Goal: Task Accomplishment & Management: Use online tool/utility

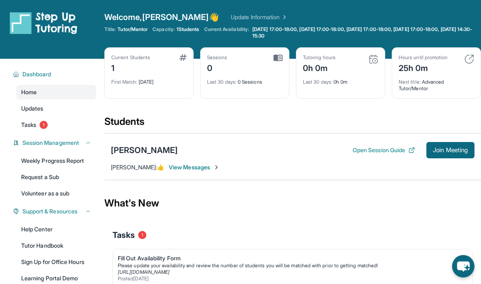
click at [390, 149] on button "Open Session Guide" at bounding box center [384, 150] width 62 height 8
click at [449, 153] on span "Join Meeting" at bounding box center [450, 150] width 35 height 5
click at [129, 152] on div "[PERSON_NAME]" at bounding box center [144, 149] width 67 height 11
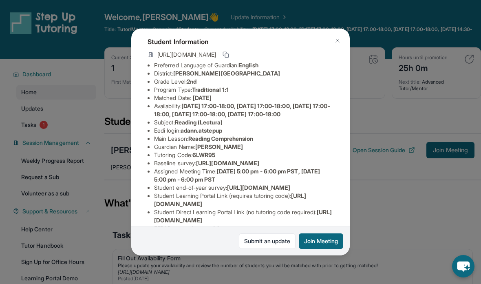
scroll to position [43, 7]
click at [380, 197] on div "[PERSON_NAME] Guardian: [PERSON_NAME] Student Information [URL][DOMAIN_NAME] Pr…" at bounding box center [240, 142] width 481 height 284
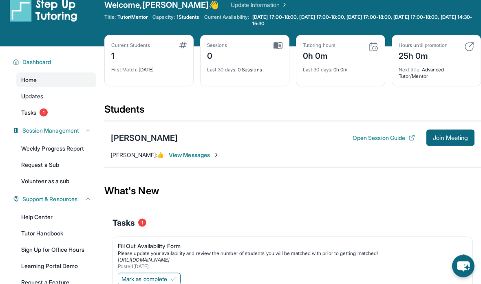
scroll to position [13, 0]
click at [61, 234] on link "Tutor Handbook" at bounding box center [56, 233] width 80 height 15
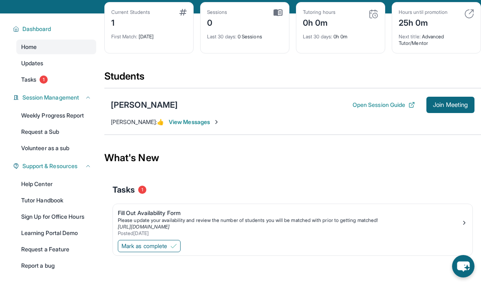
click at [154, 102] on div "[PERSON_NAME]" at bounding box center [144, 104] width 67 height 11
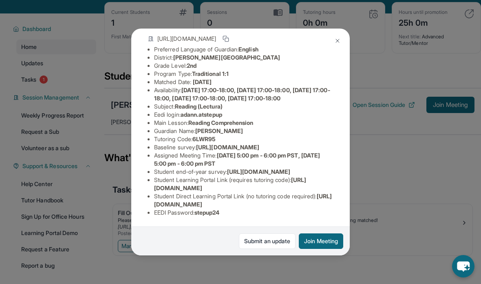
scroll to position [98, 0]
click at [255, 208] on span "[URL][DOMAIN_NAME]" at bounding box center [243, 200] width 178 height 15
click at [248, 208] on span "[URL][DOMAIN_NAME]" at bounding box center [243, 200] width 178 height 15
